Goal: Information Seeking & Learning: Learn about a topic

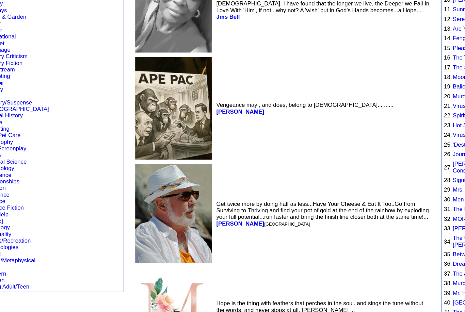
scroll to position [136, 0]
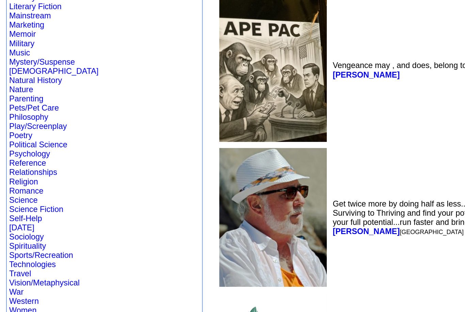
click at [20, 183] on link "Romance" at bounding box center [14, 185] width 19 height 5
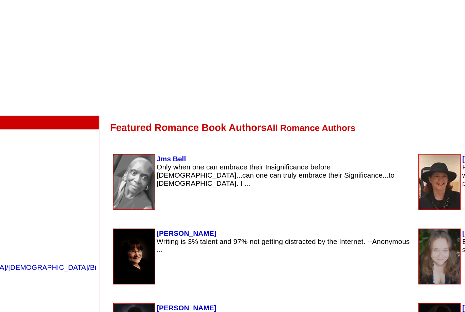
click at [117, 152] on td "Featured Romance Book Authors All Romance Authors" at bounding box center [287, 157] width 340 height 10
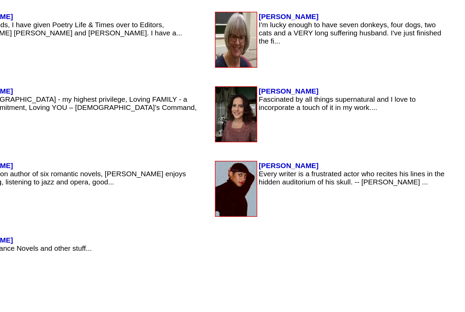
scroll to position [452, 0]
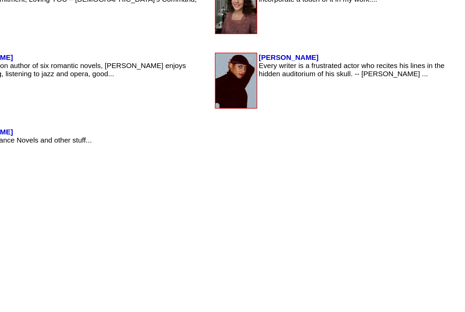
click at [337, 138] on b "Gracie McKeever" at bounding box center [355, 140] width 37 height 5
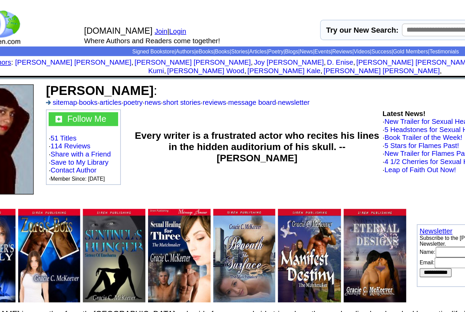
click at [169, 34] on link "eBooks" at bounding box center [174, 33] width 11 height 4
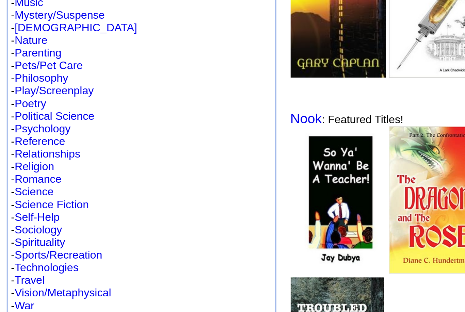
scroll to position [71, 0]
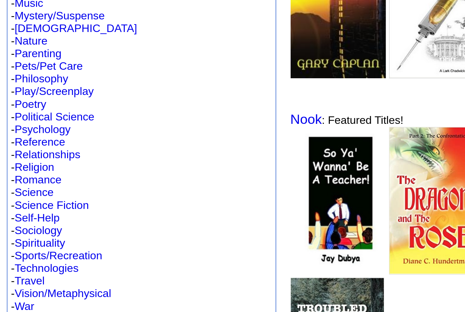
click at [23, 247] on link "Romance" at bounding box center [15, 249] width 19 height 5
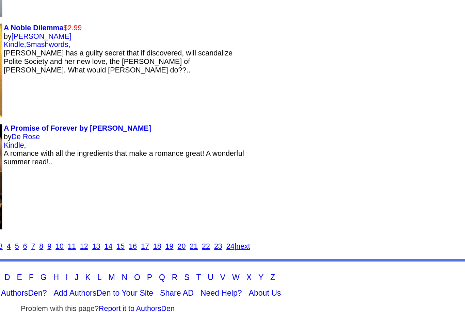
scroll to position [1003, 0]
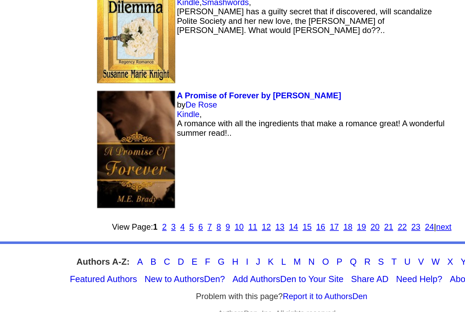
click at [160, 279] on link "New to AuthorsDen?" at bounding box center [182, 281] width 44 height 5
